Goal: Navigation & Orientation: Understand site structure

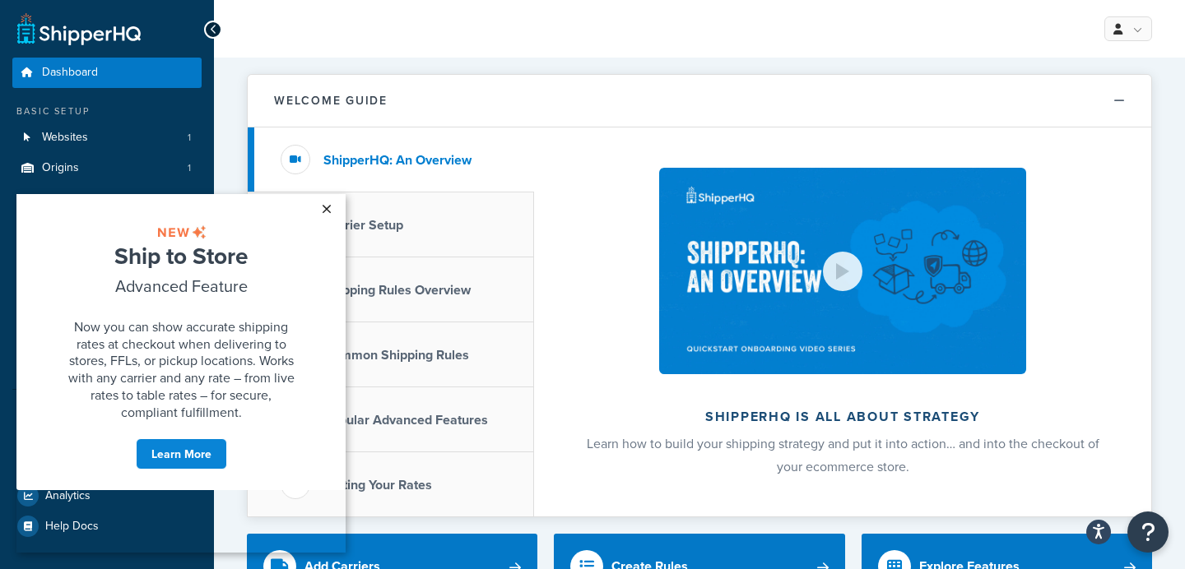
click at [323, 209] on link "×" at bounding box center [326, 209] width 29 height 30
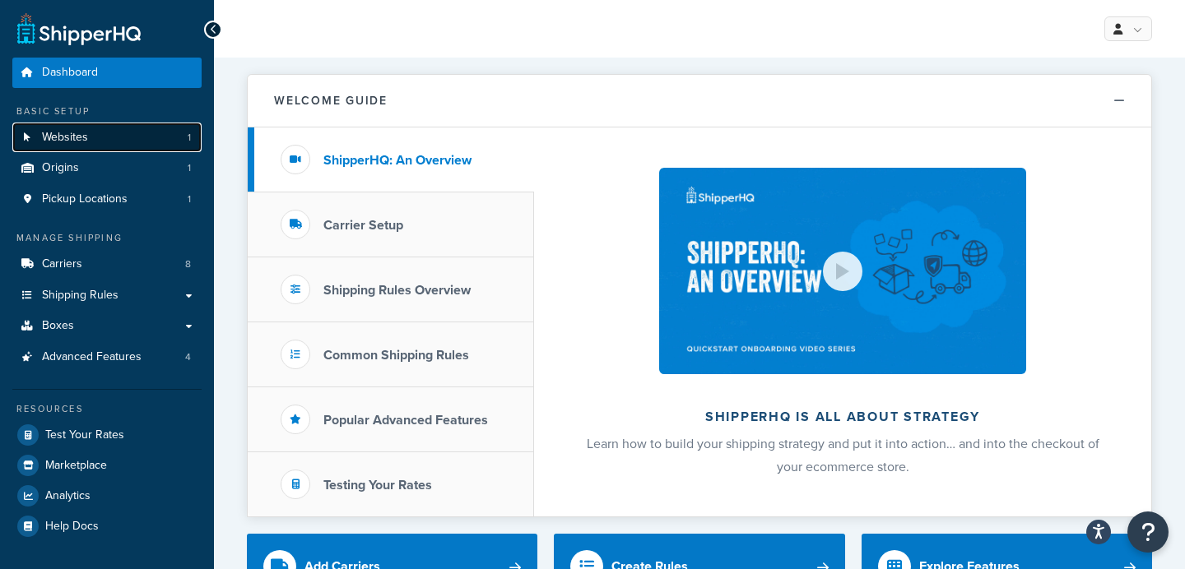
click at [91, 131] on link "Websites 1" at bounding box center [106, 138] width 189 height 30
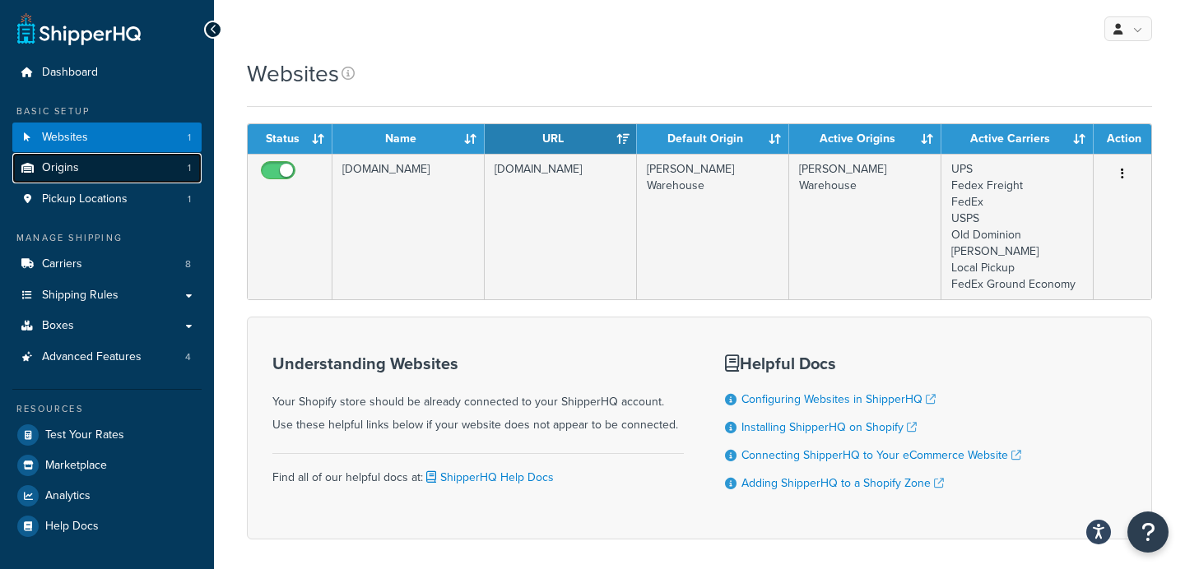
click at [140, 171] on link "Origins 1" at bounding box center [106, 168] width 189 height 30
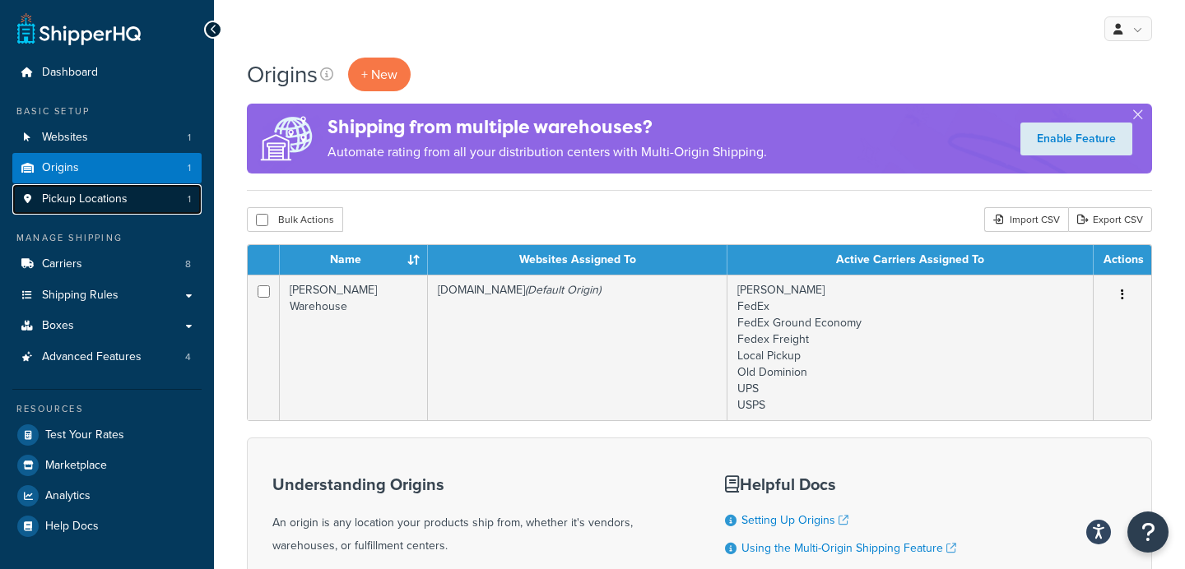
click at [149, 200] on link "Pickup Locations 1" at bounding box center [106, 199] width 189 height 30
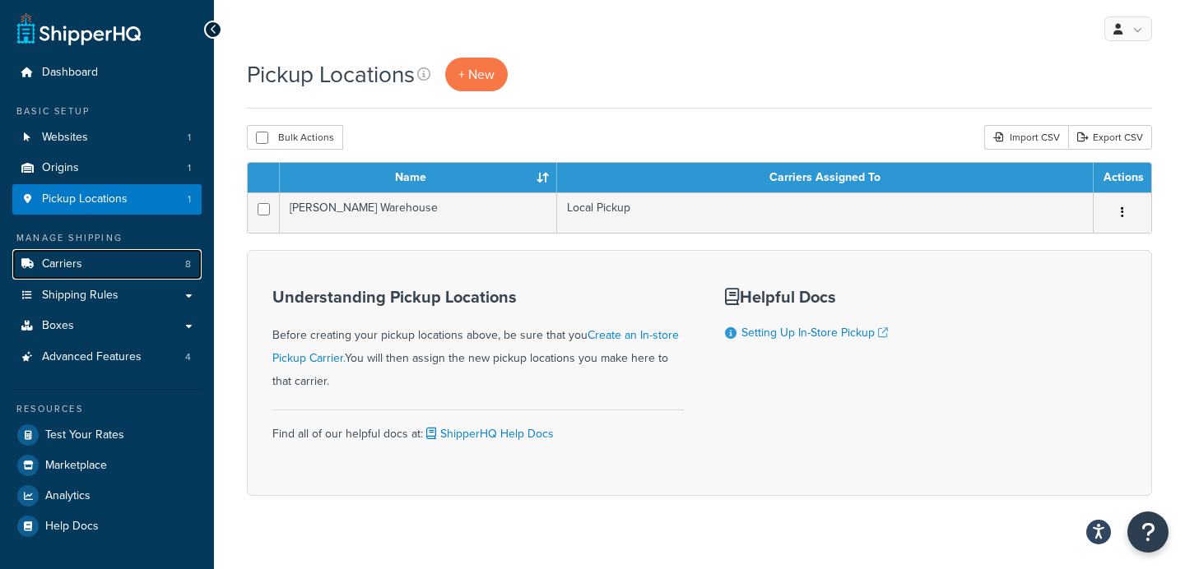
drag, startPoint x: 118, startPoint y: 264, endPoint x: 325, endPoint y: 268, distance: 206.6
click at [118, 264] on link "Carriers 8" at bounding box center [106, 264] width 189 height 30
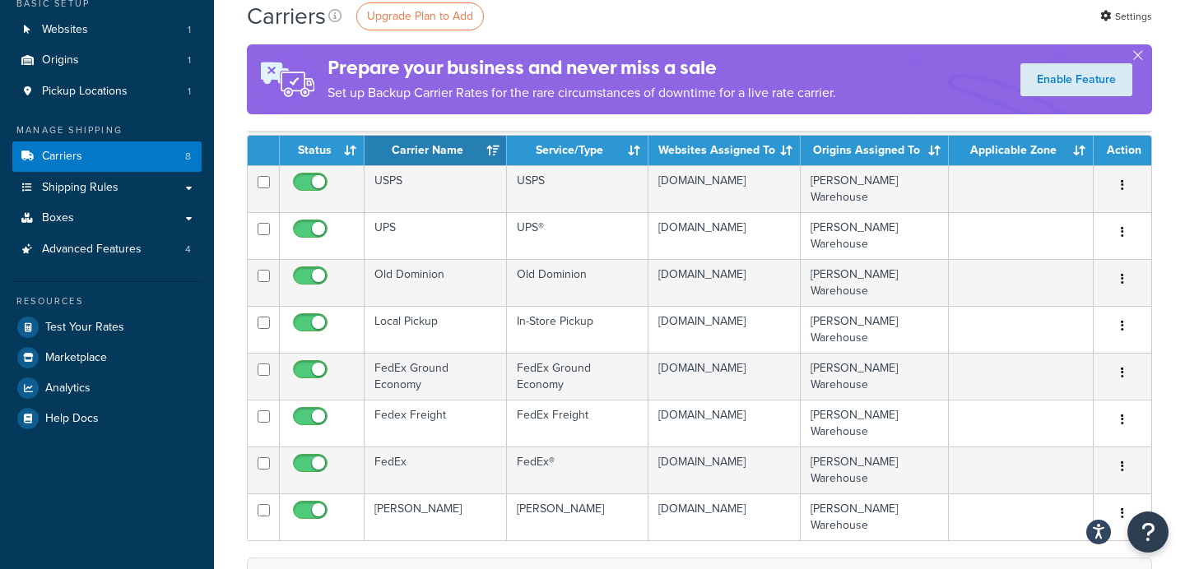
scroll to position [109, 0]
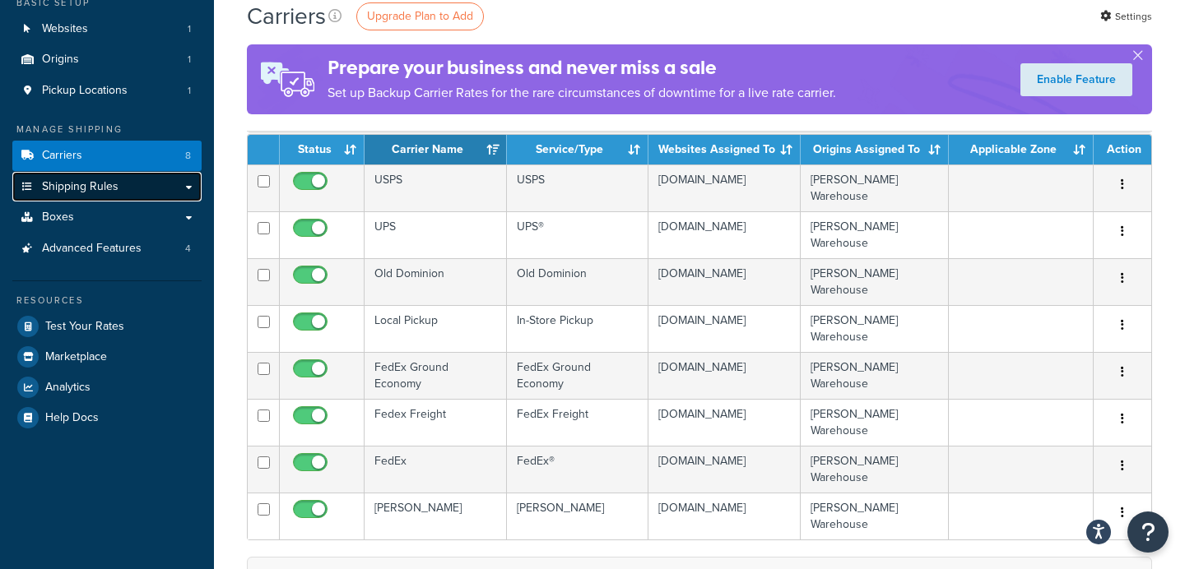
click at [79, 183] on span "Shipping Rules" at bounding box center [80, 187] width 77 height 14
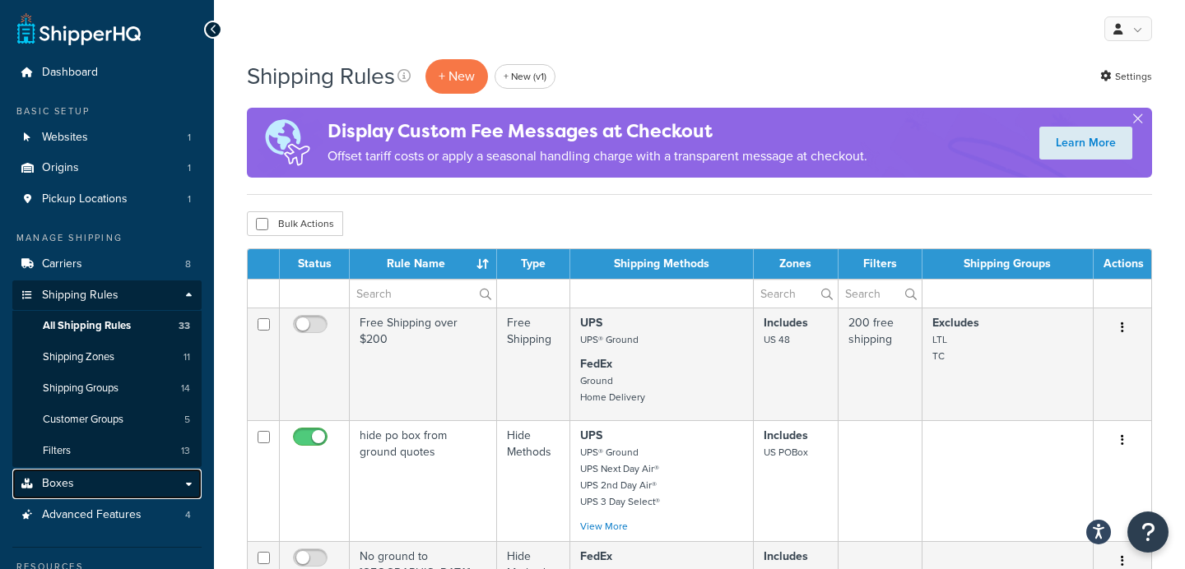
click at [92, 480] on link "Boxes" at bounding box center [106, 484] width 189 height 30
